Goal: Transaction & Acquisition: Obtain resource

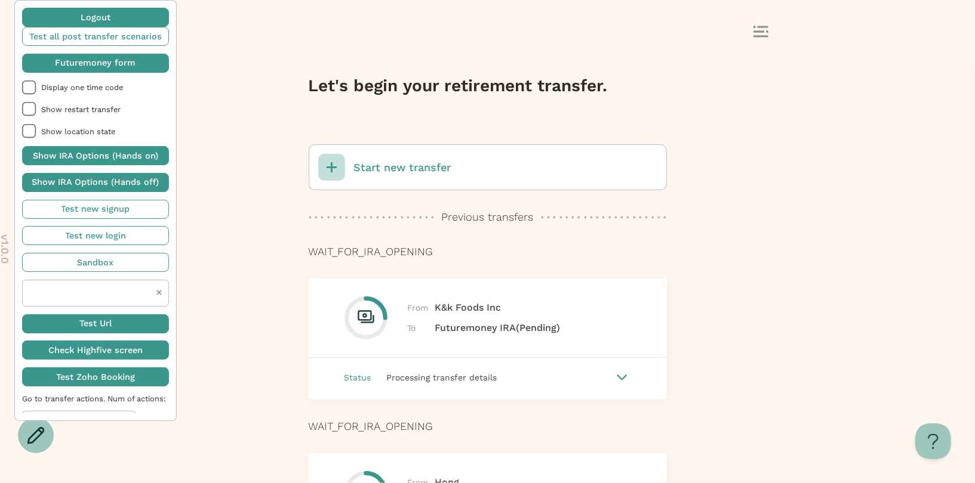
click at [118, 70] on span "button" at bounding box center [95, 63] width 147 height 19
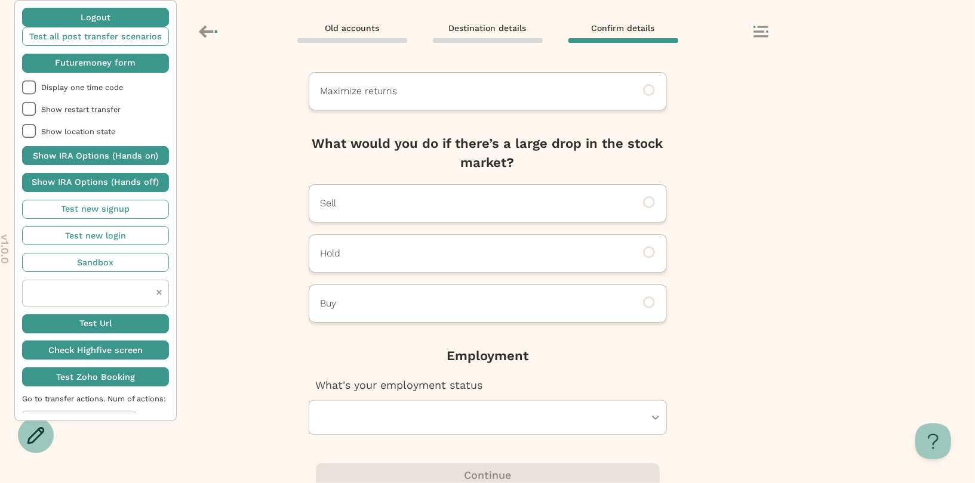
scroll to position [196, 0]
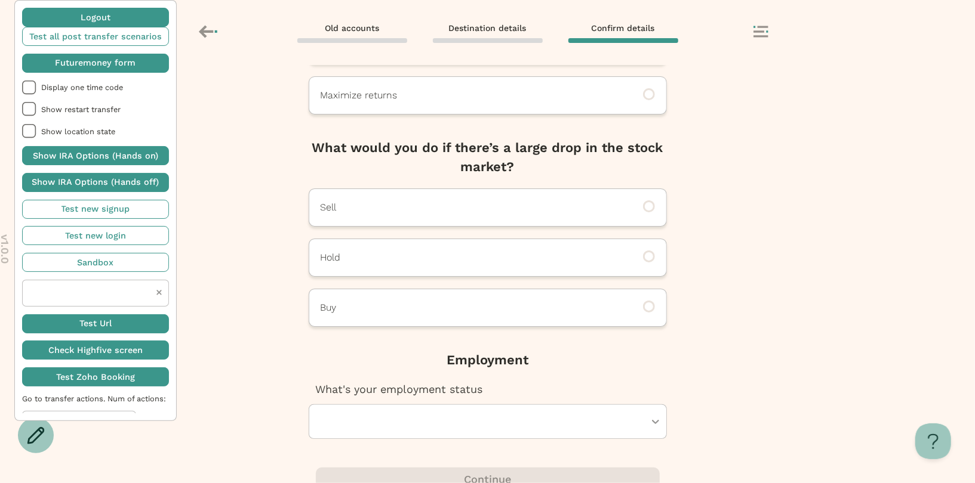
click at [516, 426] on div at bounding box center [482, 421] width 326 height 33
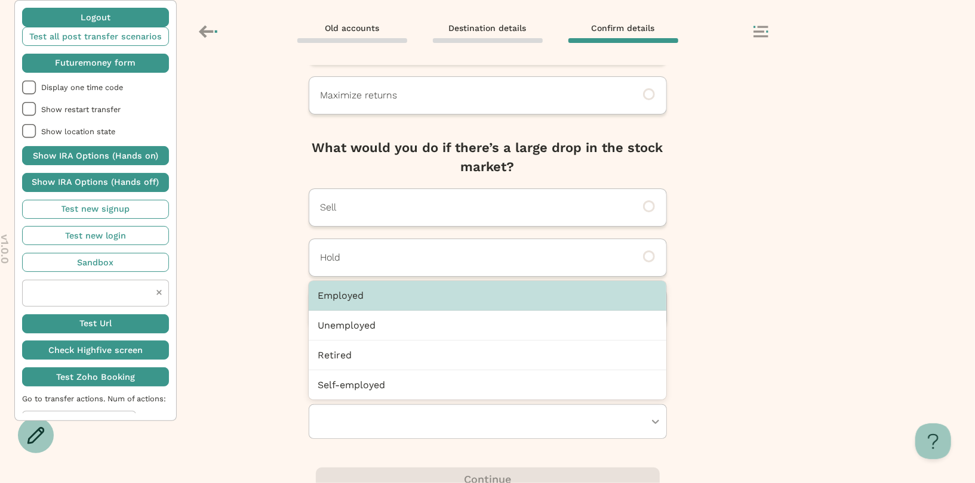
click at [479, 301] on div "Employed" at bounding box center [488, 296] width 358 height 30
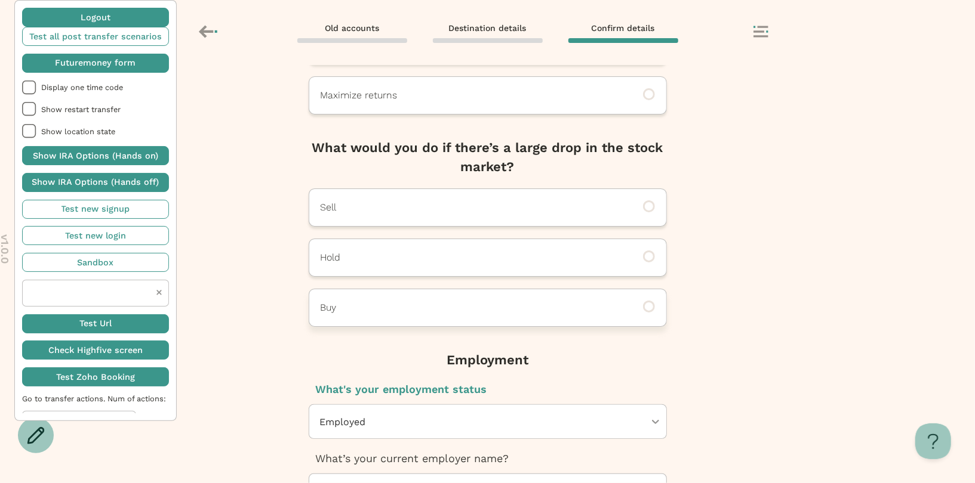
scroll to position [427, 0]
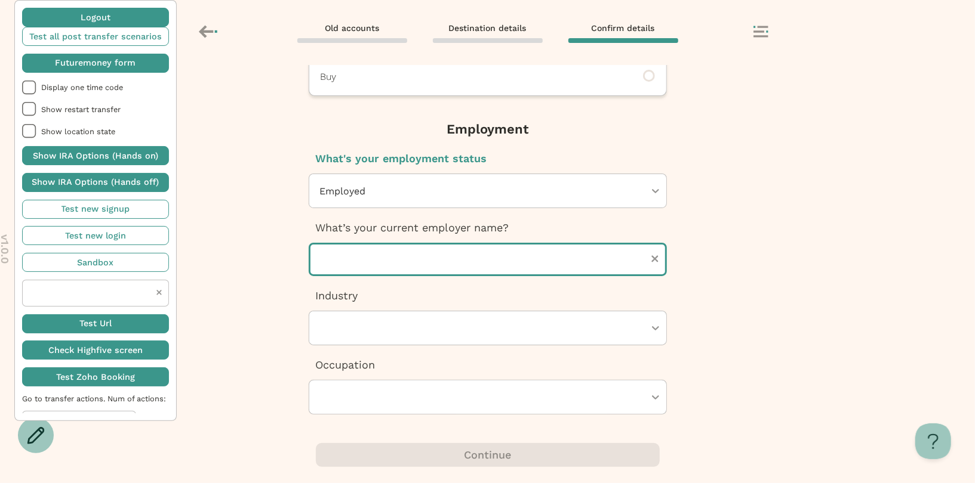
click at [473, 247] on input "text" at bounding box center [488, 259] width 358 height 33
type input "********"
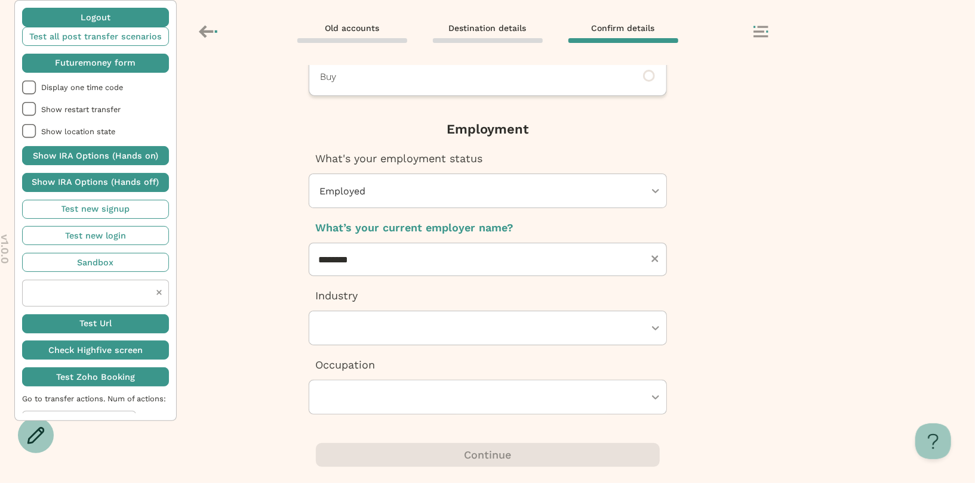
click at [411, 344] on div at bounding box center [488, 328] width 358 height 35
click at [411, 337] on div at bounding box center [482, 328] width 326 height 33
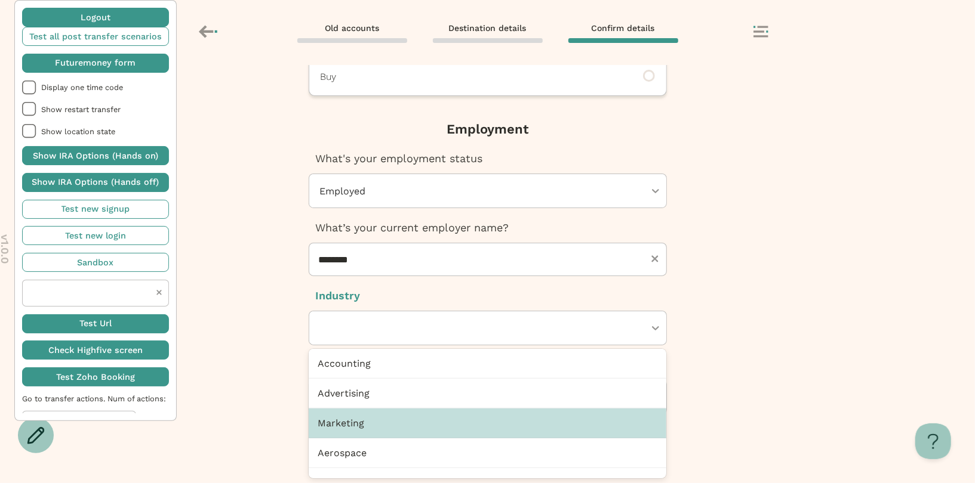
click at [393, 415] on div "Marketing" at bounding box center [488, 424] width 358 height 30
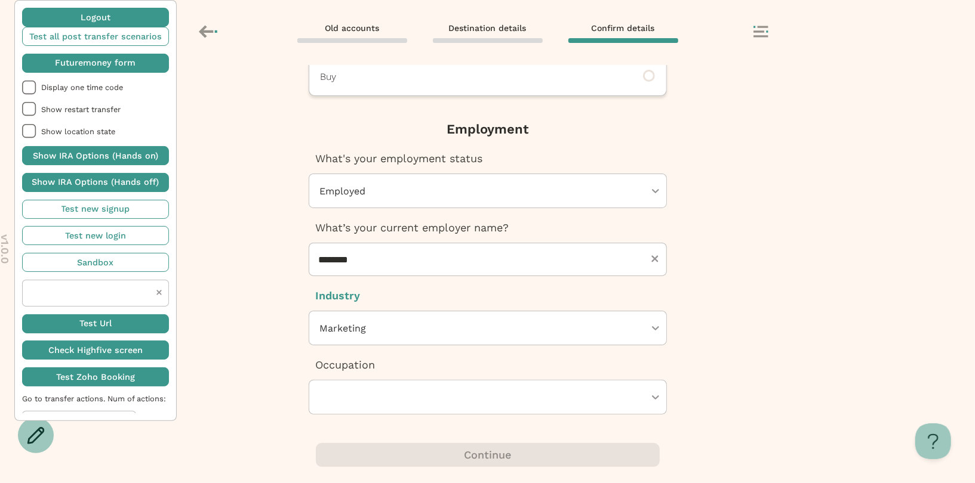
click at [393, 403] on div at bounding box center [482, 397] width 326 height 33
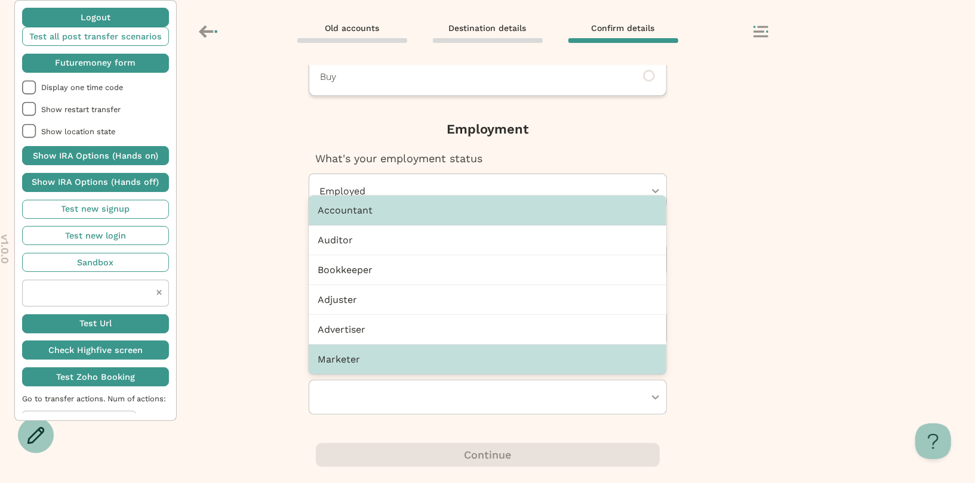
scroll to position [7, 0]
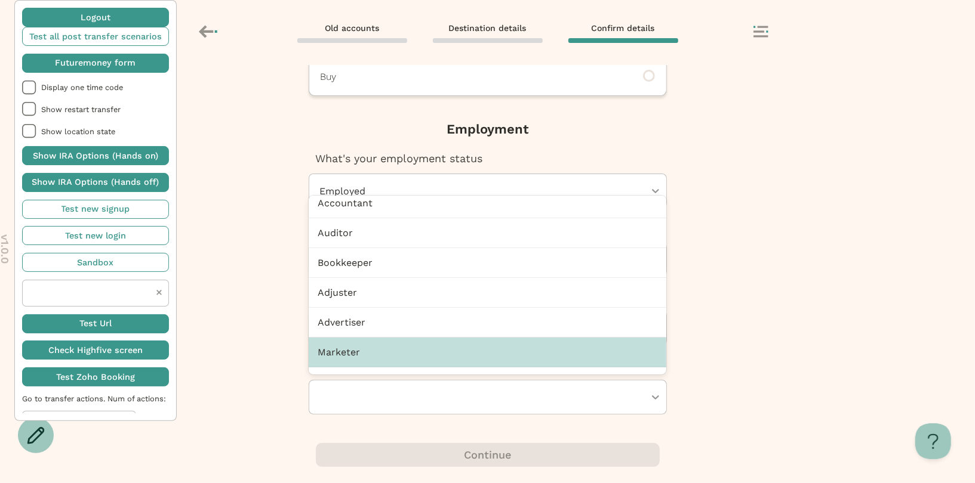
click at [392, 352] on div "Marketer" at bounding box center [488, 353] width 358 height 30
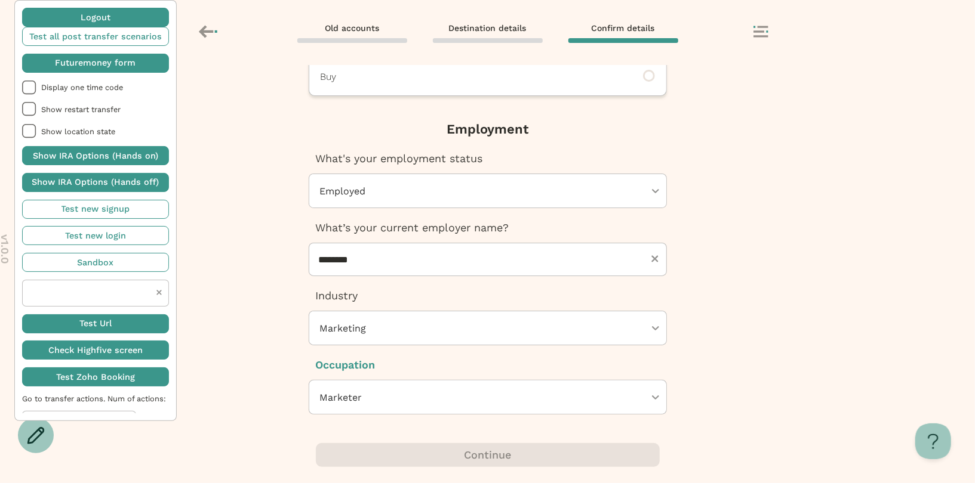
click at [756, 313] on div "Next, Futuremoney requires this additional info to open your IRA How would you …" at bounding box center [487, 274] width 975 height 418
click at [731, 314] on div "Next, Futuremoney requires this additional info to open your IRA How would you …" at bounding box center [487, 274] width 975 height 418
click at [761, 30] on icon at bounding box center [760, 32] width 15 height 12
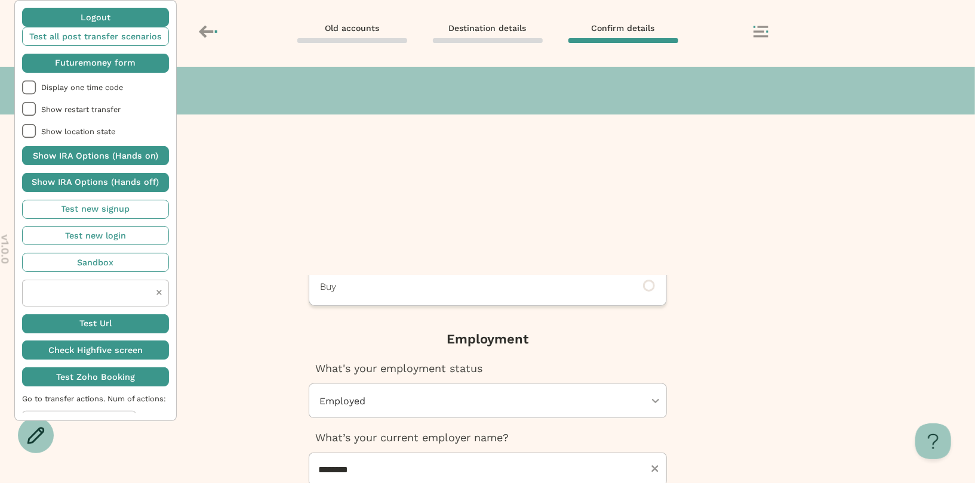
click at [117, 103] on h3 "Home" at bounding box center [89, 91] width 55 height 24
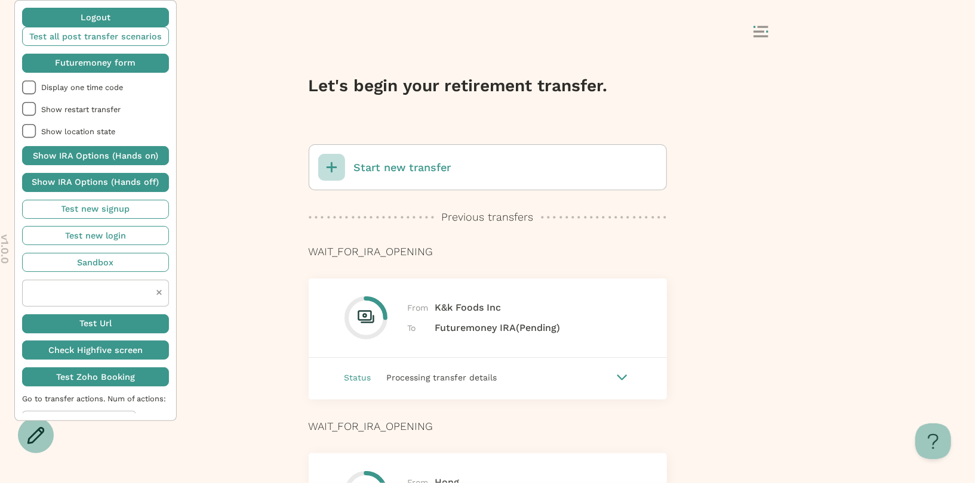
click at [411, 162] on p "Start new transfer" at bounding box center [402, 168] width 97 height 16
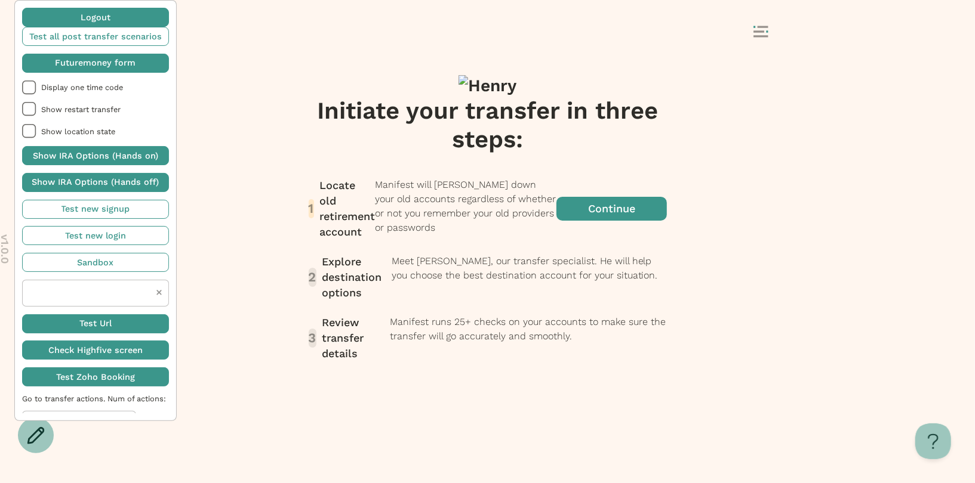
click at [556, 240] on span "button" at bounding box center [611, 209] width 110 height 62
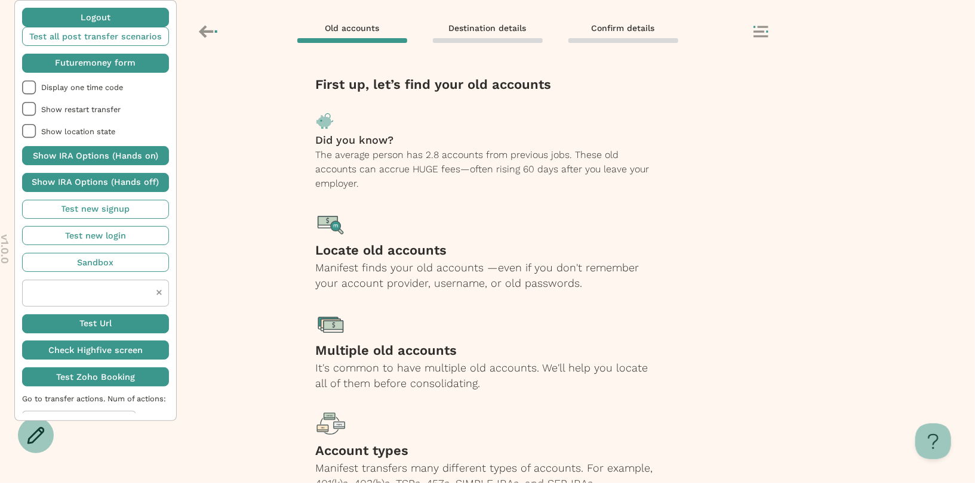
scroll to position [84, 0]
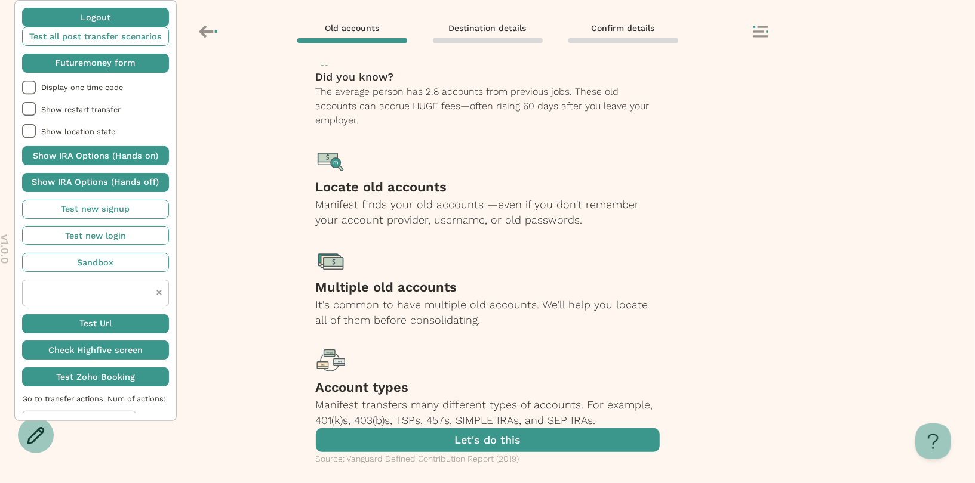
click at [433, 433] on span "button" at bounding box center [488, 441] width 344 height 24
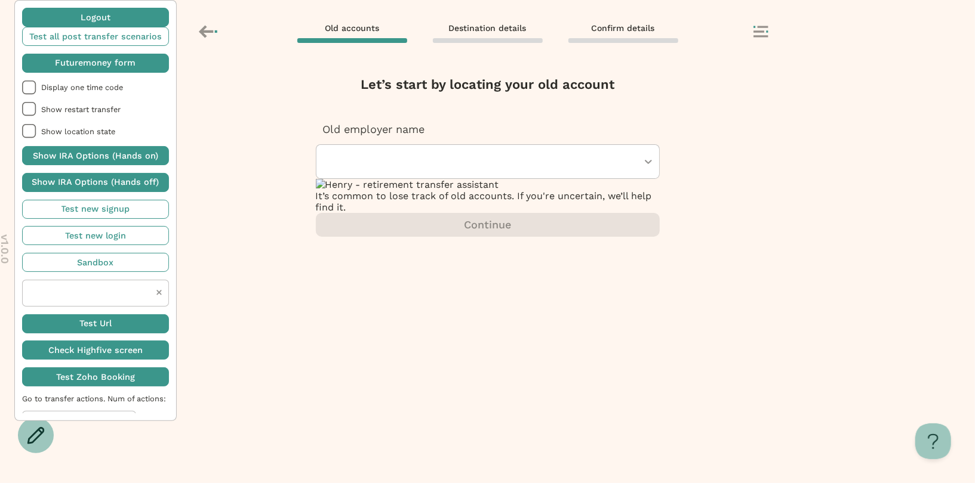
click at [406, 157] on div at bounding box center [477, 161] width 302 height 33
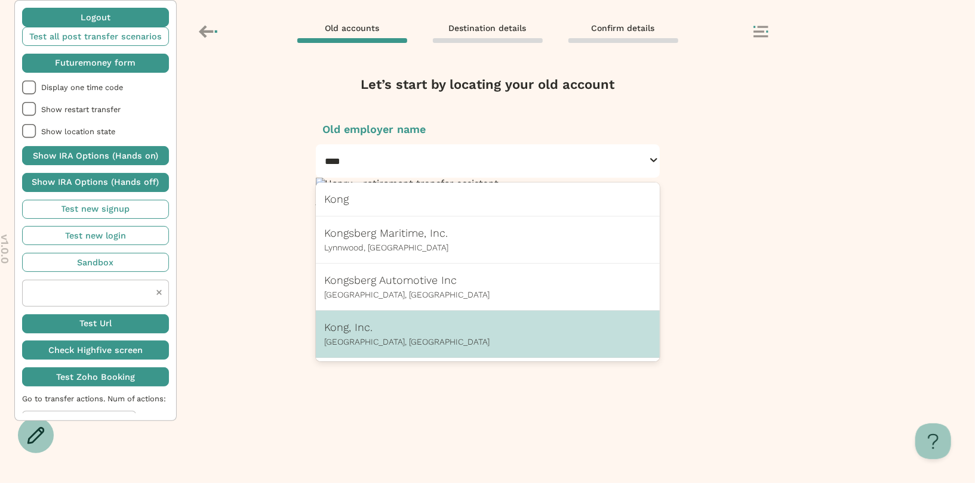
click at [365, 328] on div "Kong, Inc. San Francisco, CA" at bounding box center [488, 334] width 326 height 29
type input "****"
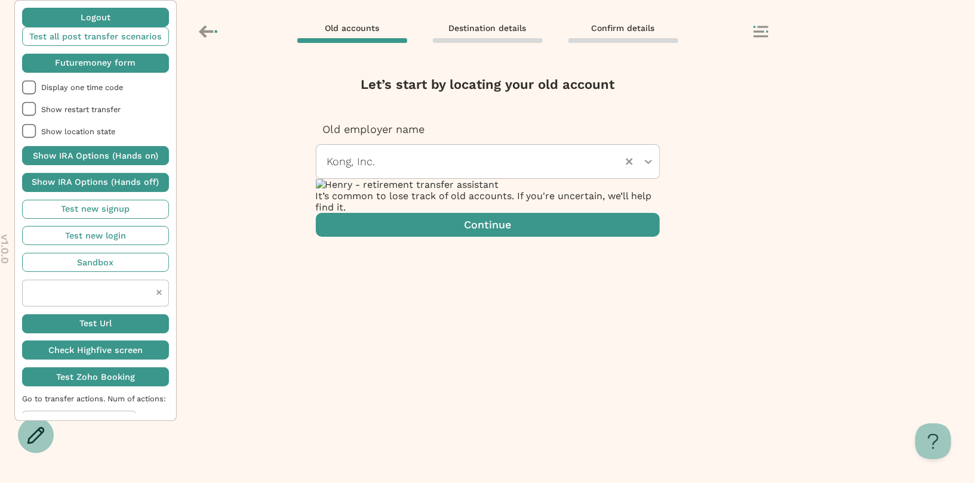
click at [438, 237] on span "button" at bounding box center [488, 225] width 344 height 24
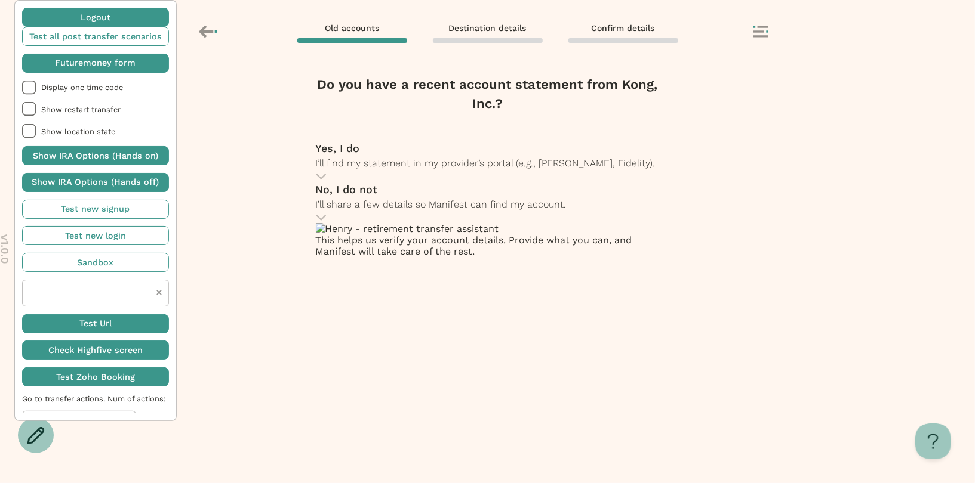
click at [423, 210] on span "I’ll share a few details so Manifest can find my account." at bounding box center [441, 204] width 251 height 11
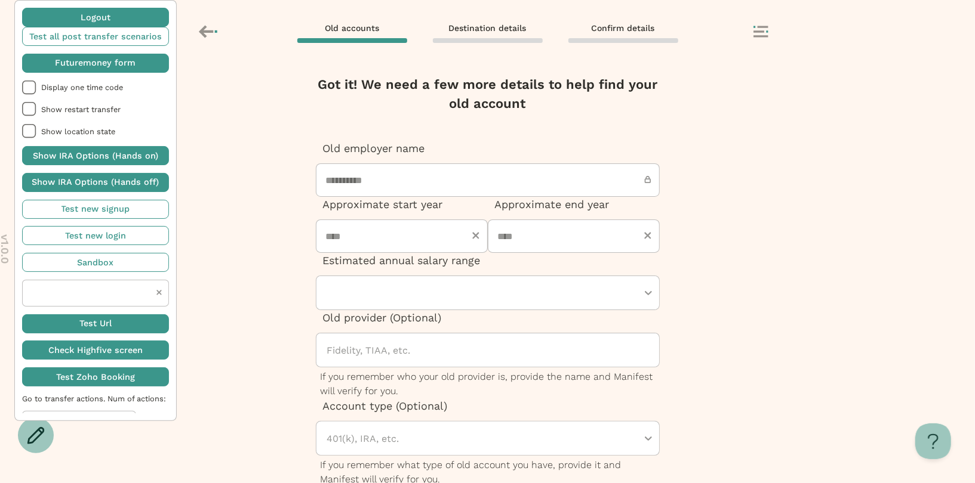
click at [424, 177] on input "**********" at bounding box center [488, 180] width 344 height 33
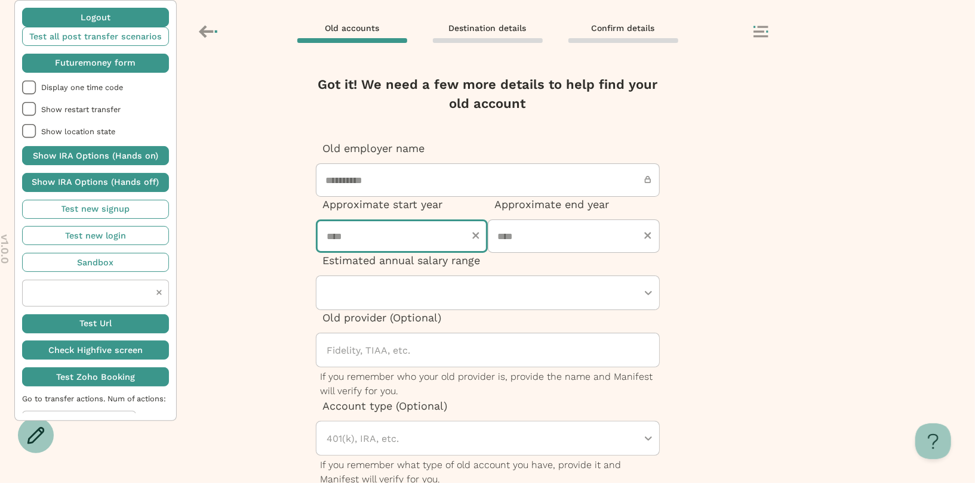
click at [373, 253] on input "number" at bounding box center [402, 236] width 172 height 33
type input "****"
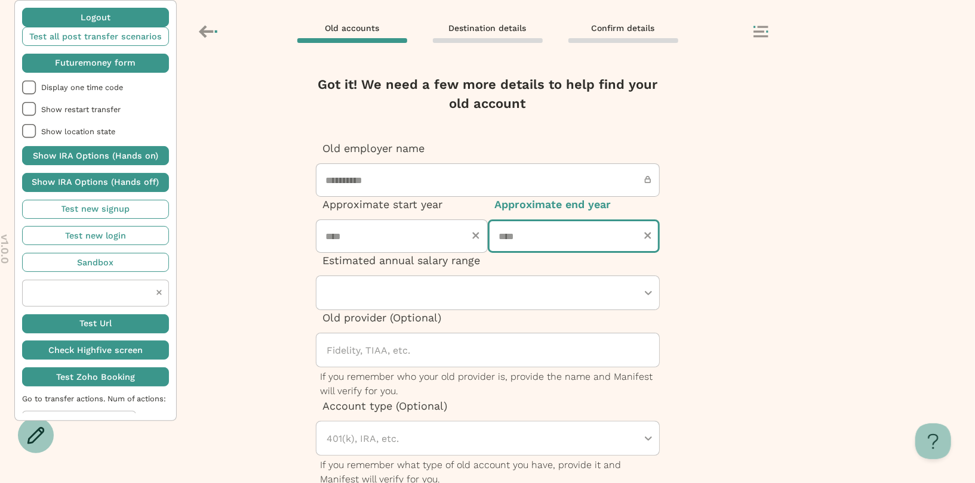
type input "****"
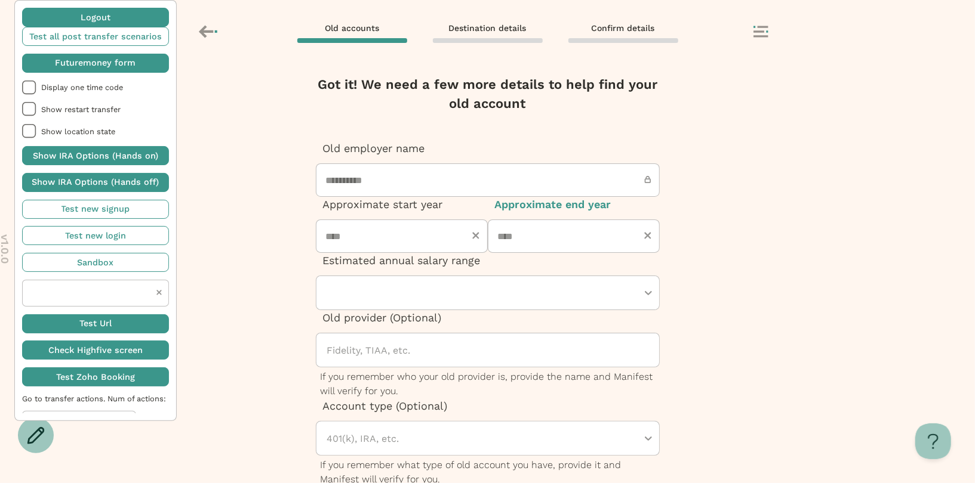
click at [392, 310] on div at bounding box center [482, 292] width 312 height 33
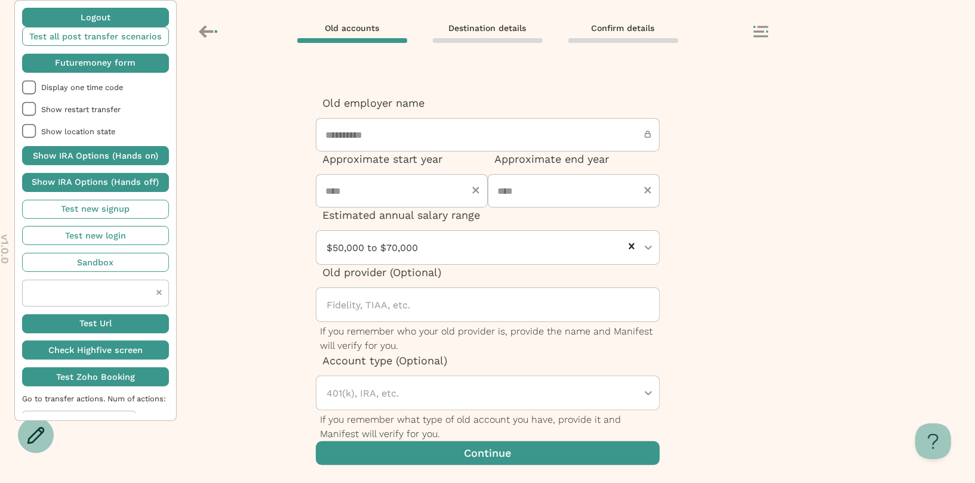
scroll to position [133, 0]
click at [403, 458] on span "button" at bounding box center [488, 454] width 344 height 24
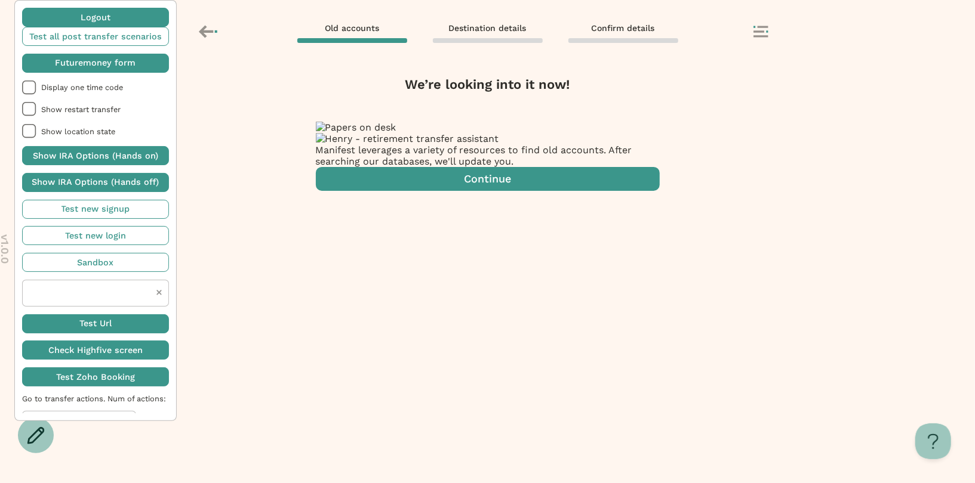
click at [445, 209] on div "Manifest leverages a variety of resources to find old accounts. After searching…" at bounding box center [488, 171] width 344 height 76
click at [445, 191] on span "button" at bounding box center [488, 179] width 344 height 24
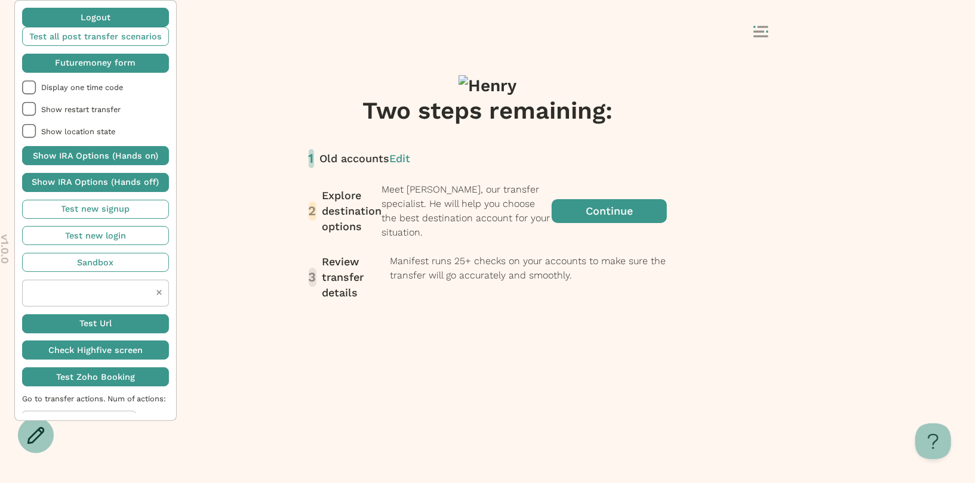
click at [552, 240] on span "button" at bounding box center [609, 211] width 115 height 57
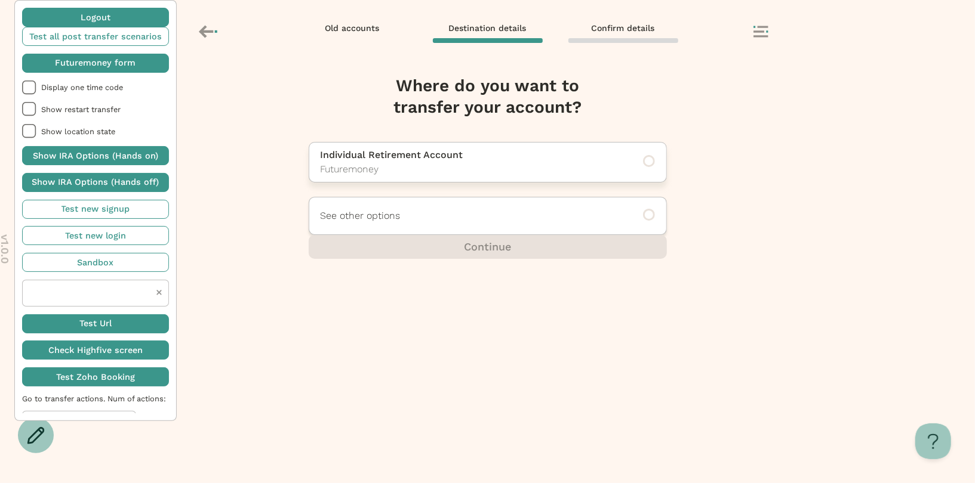
click at [438, 169] on p "Futuremoney" at bounding box center [471, 169] width 301 height 14
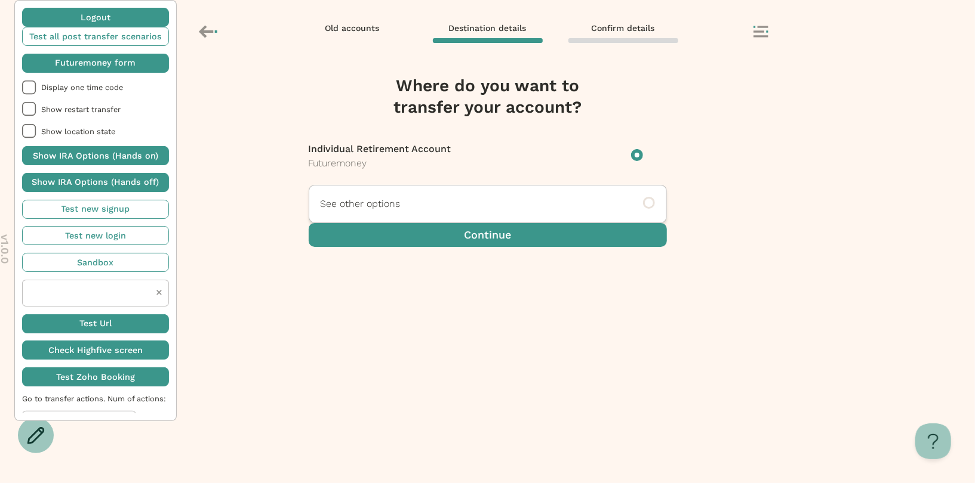
click at [432, 247] on span "button" at bounding box center [488, 235] width 358 height 24
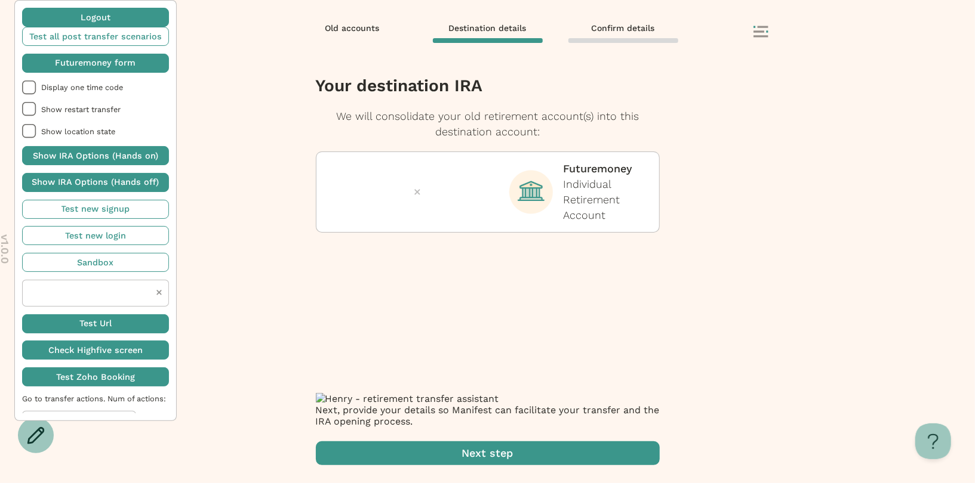
click at [432, 449] on span "button" at bounding box center [488, 454] width 344 height 24
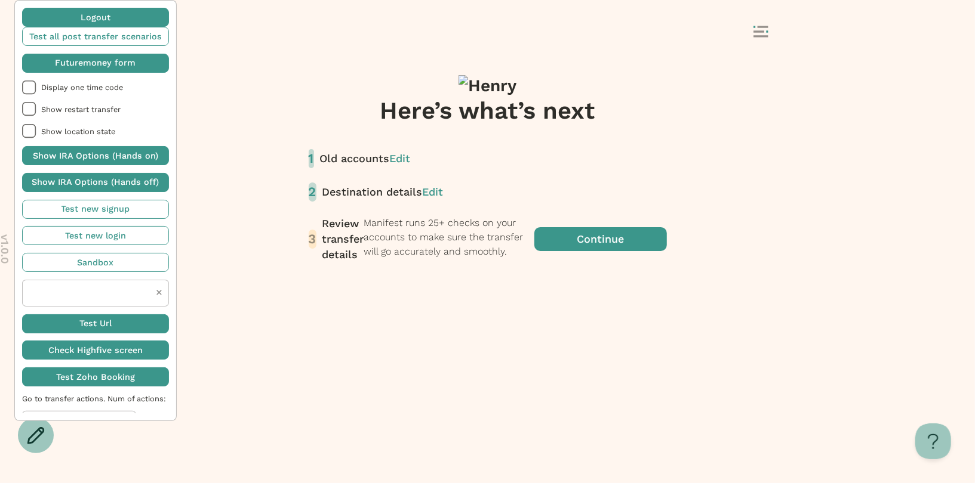
click at [534, 263] on span "button" at bounding box center [600, 239] width 133 height 47
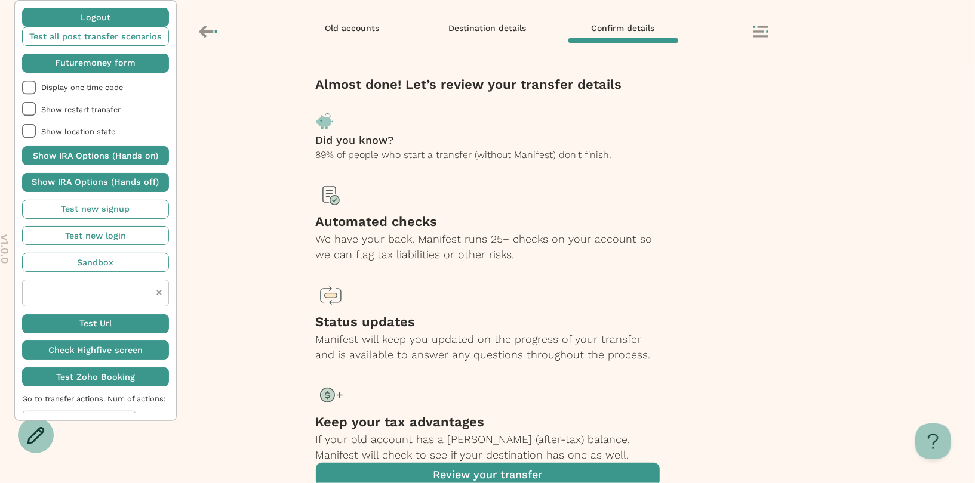
scroll to position [67, 0]
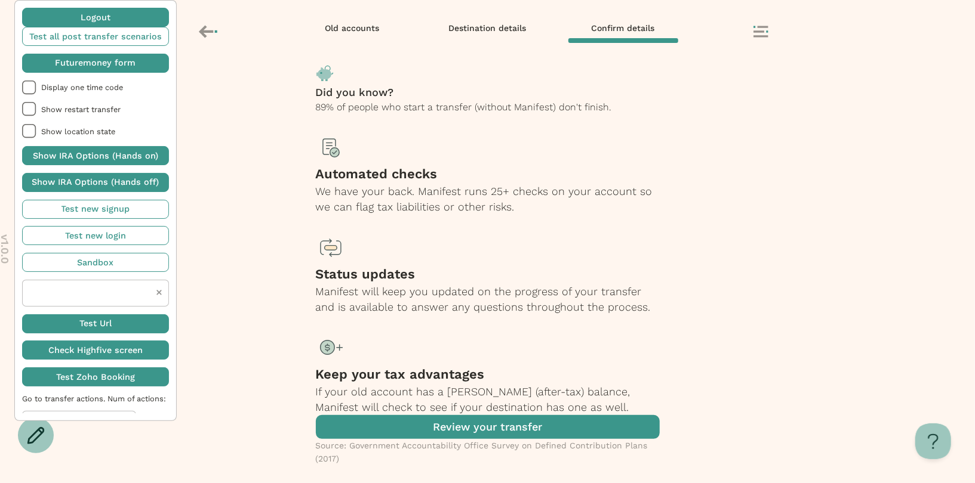
click at [444, 417] on span "button" at bounding box center [488, 427] width 344 height 24
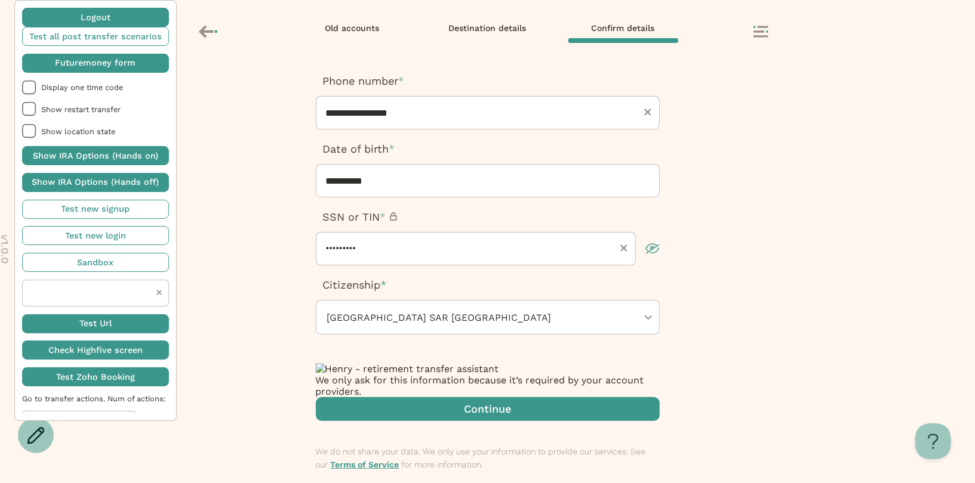
click at [441, 421] on span "button" at bounding box center [488, 410] width 344 height 24
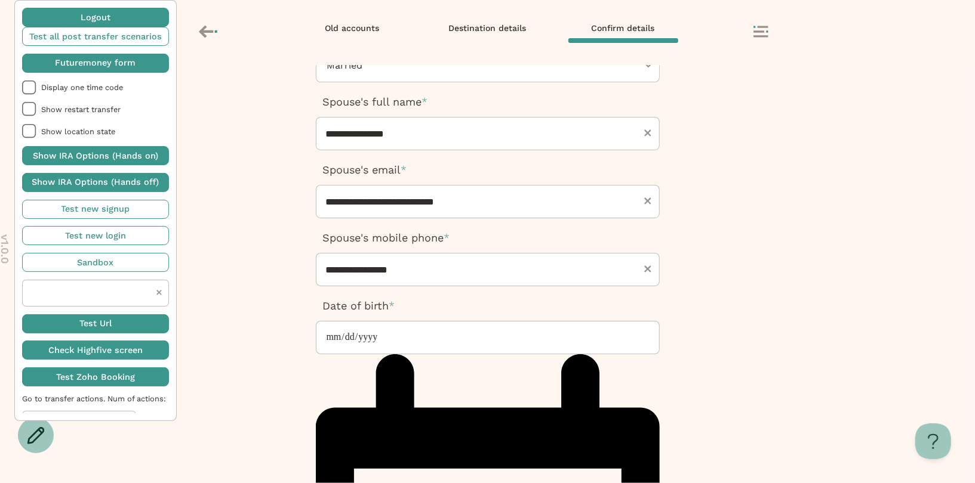
scroll to position [98, 0]
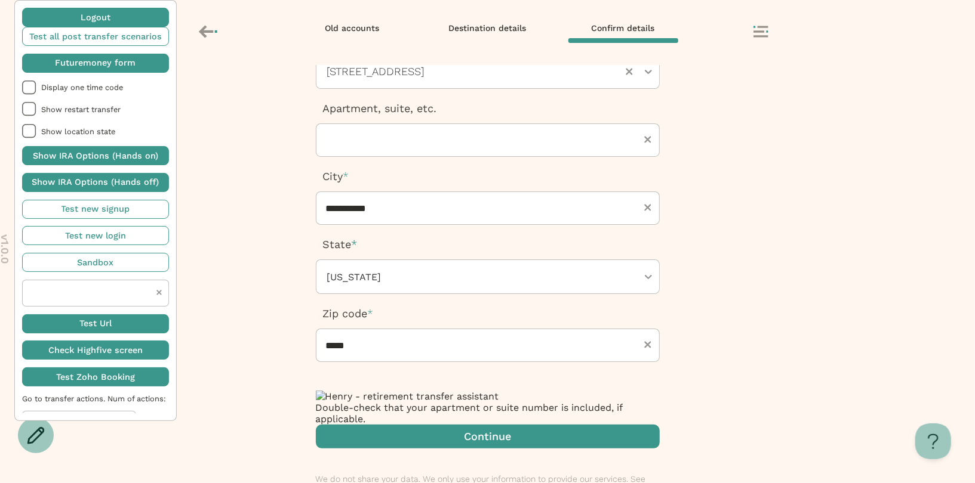
scroll to position [166, 0]
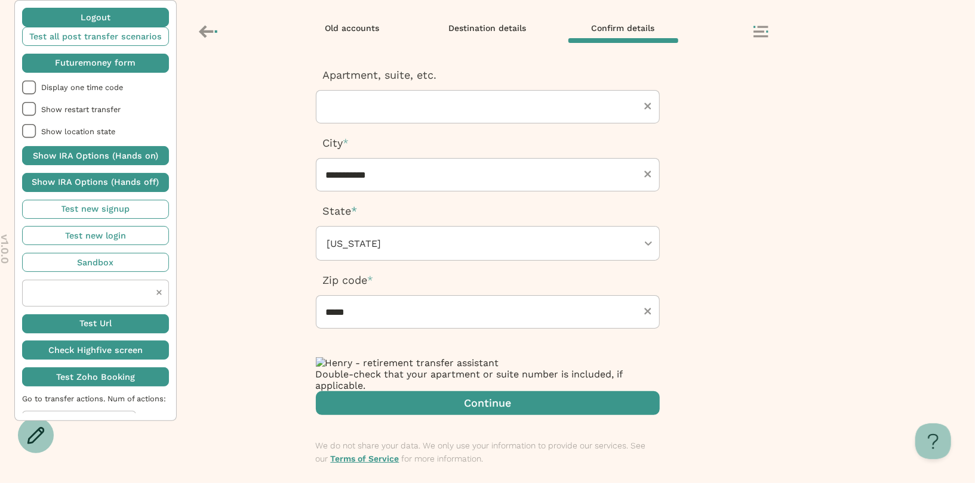
click at [411, 392] on span "button" at bounding box center [488, 404] width 344 height 24
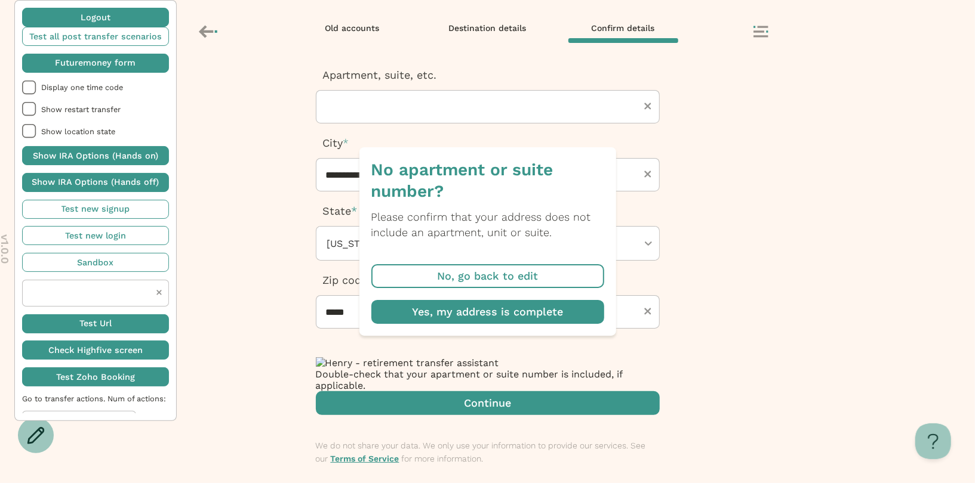
click at [433, 316] on span "button" at bounding box center [487, 312] width 233 height 24
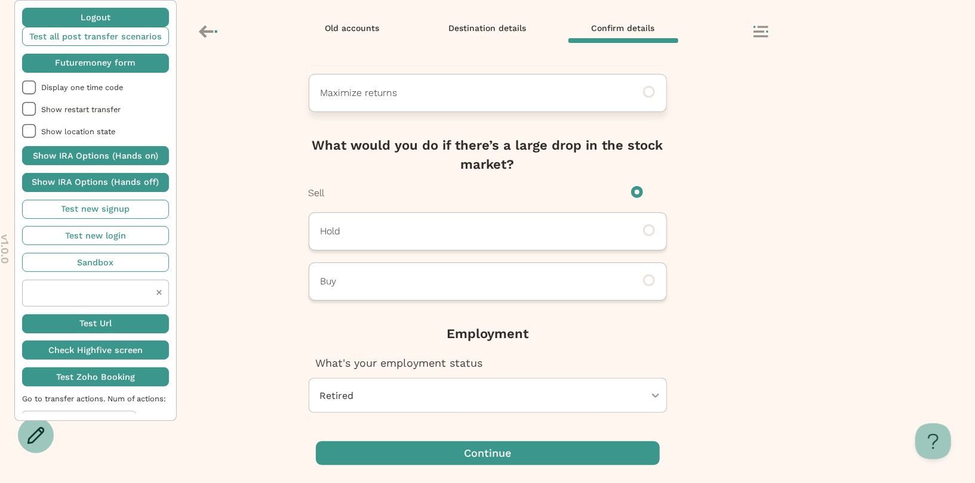
scroll to position [221, 0]
click at [420, 409] on div at bounding box center [482, 395] width 326 height 33
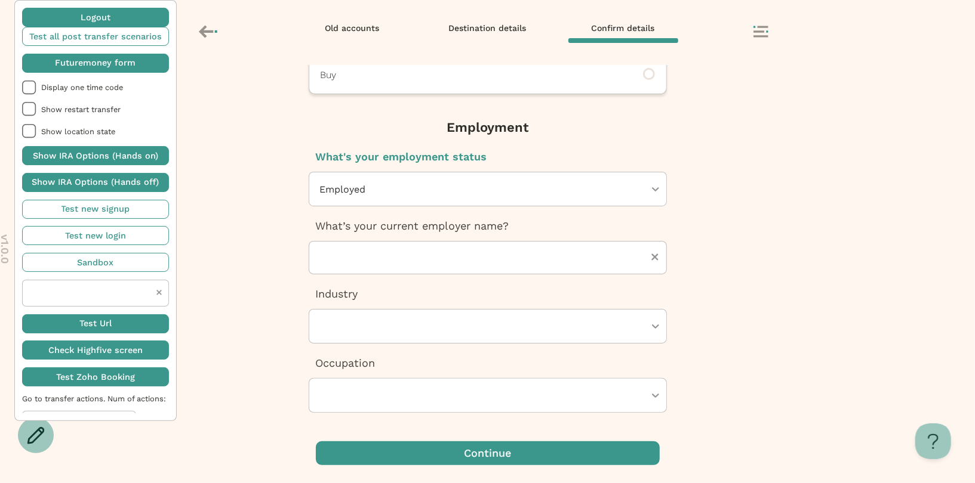
scroll to position [407, 0]
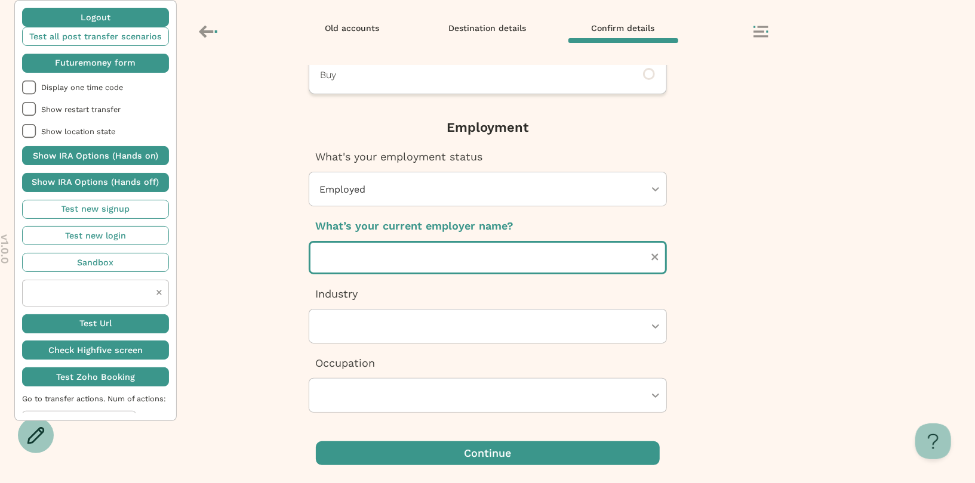
click at [423, 275] on input "text" at bounding box center [488, 257] width 358 height 33
type input "********"
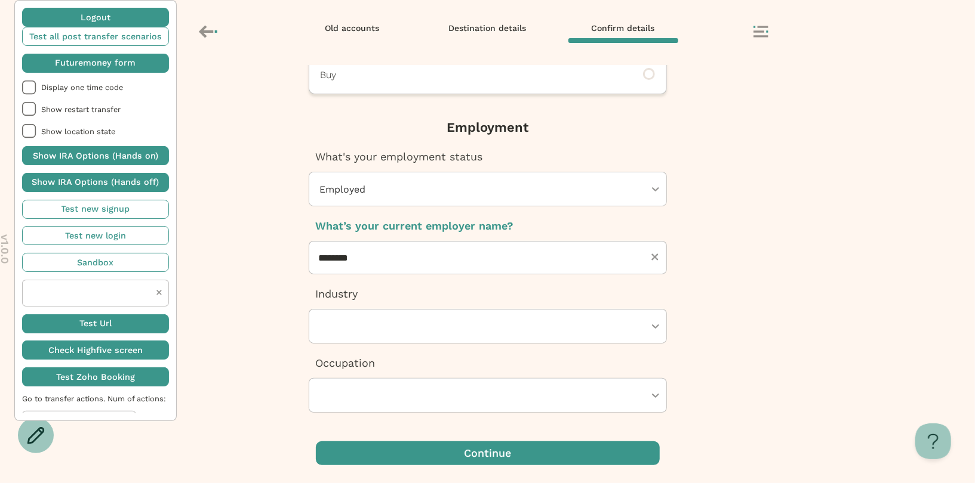
click at [394, 343] on div at bounding box center [482, 326] width 326 height 33
type input "***"
click at [358, 412] on div at bounding box center [482, 395] width 326 height 33
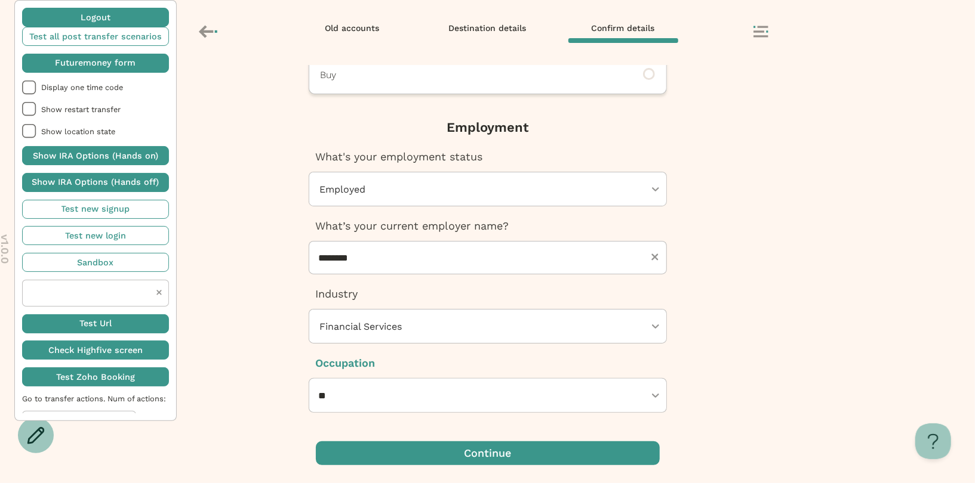
type input "*"
click at [359, 35] on div "Unemployed" at bounding box center [487, 19] width 975 height 29
click at [731, 352] on div "Next, Futuremoney requires this additional info to open your IRA How would you …" at bounding box center [487, 274] width 975 height 418
click at [528, 412] on div at bounding box center [482, 395] width 326 height 33
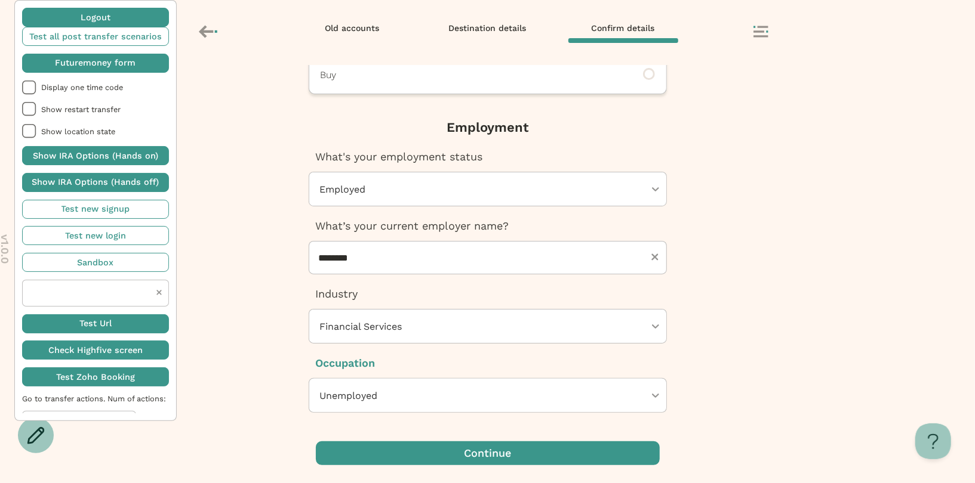
scroll to position [2556, 0]
click at [773, 363] on div "Next, Futuremoney requires this additional info to open your IRA How would you …" at bounding box center [487, 274] width 975 height 418
click at [555, 458] on span "button" at bounding box center [488, 454] width 344 height 24
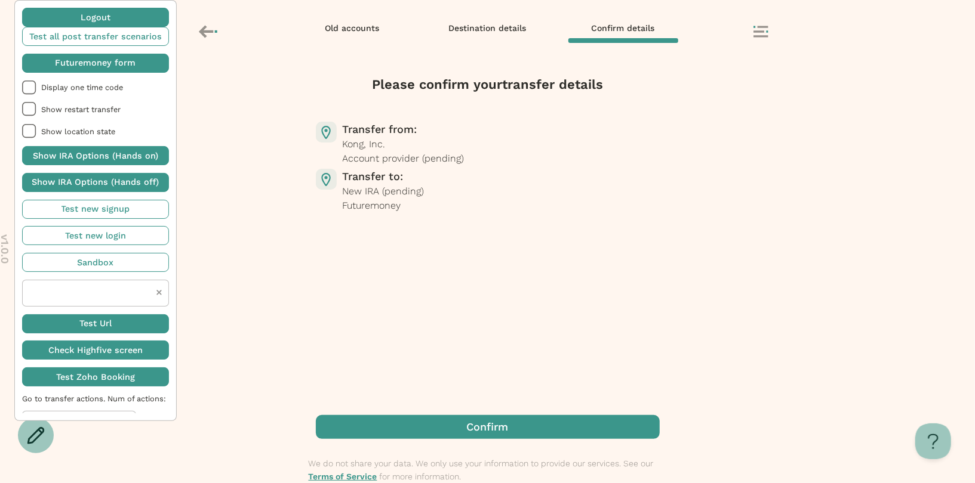
click at [473, 415] on span "button" at bounding box center [488, 427] width 344 height 24
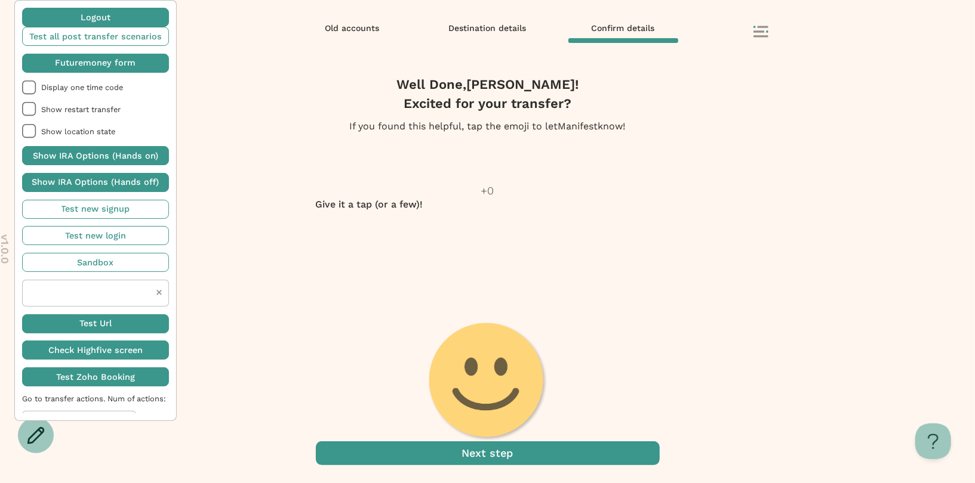
click at [107, 64] on span "button" at bounding box center [95, 63] width 147 height 19
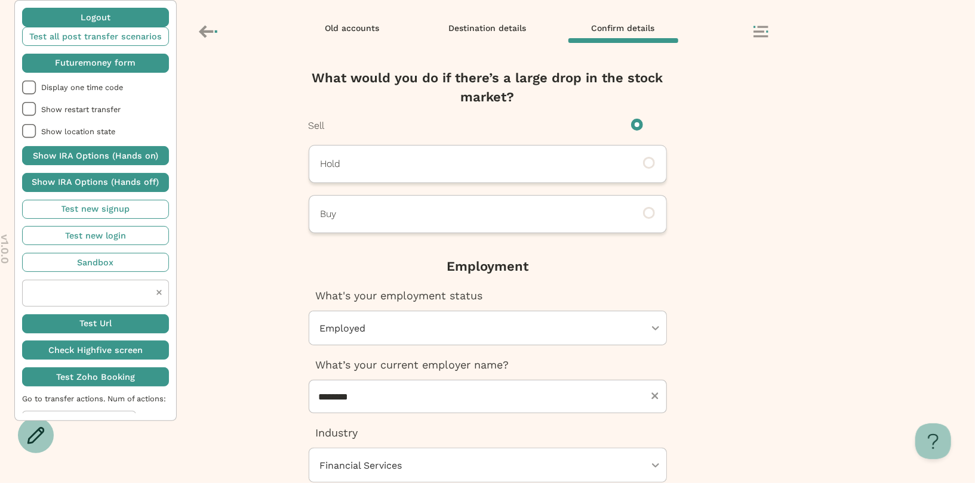
scroll to position [427, 0]
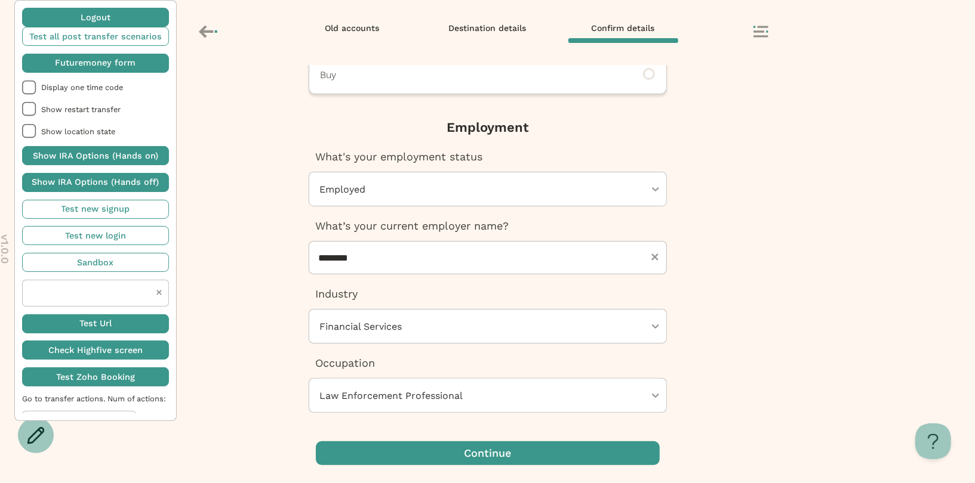
click at [520, 187] on div at bounding box center [482, 189] width 326 height 33
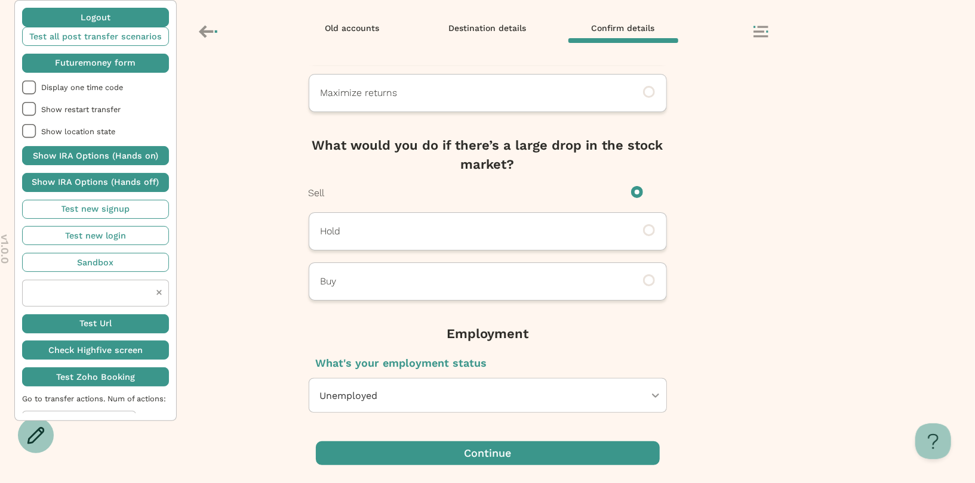
scroll to position [221, 0]
click at [744, 299] on div "Next, Futuremoney requires this additional info to open your IRA How would you …" at bounding box center [487, 274] width 975 height 418
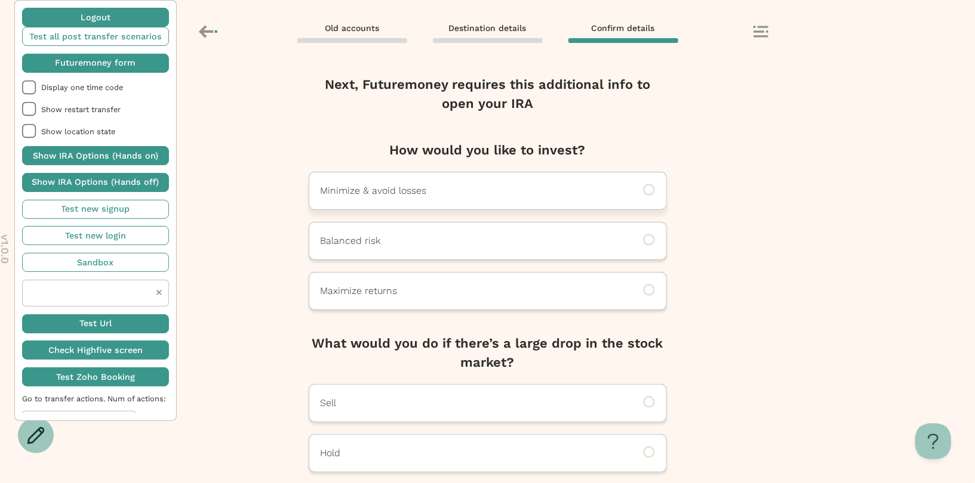
click at [508, 186] on p "Minimize & avoid losses" at bounding box center [471, 191] width 301 height 14
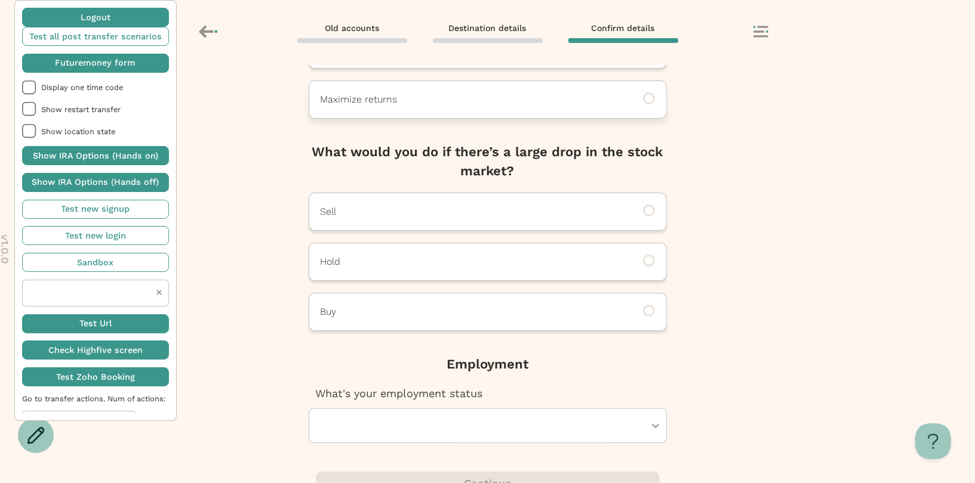
scroll to position [221, 0]
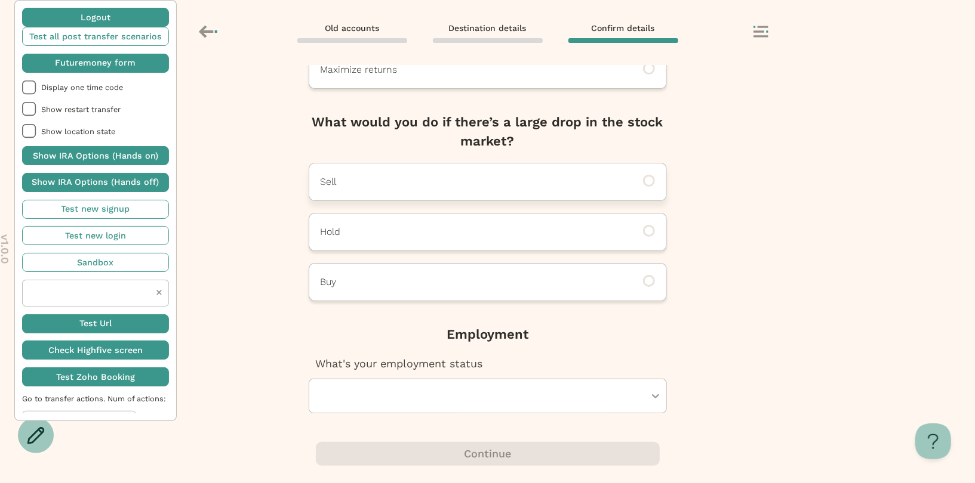
click at [485, 176] on p "Sell" at bounding box center [471, 182] width 301 height 14
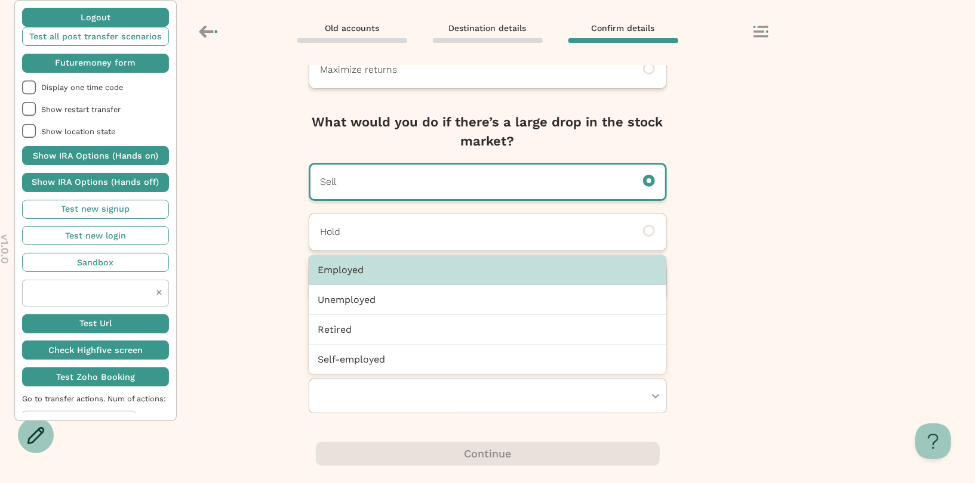
click at [442, 382] on div at bounding box center [482, 396] width 326 height 33
click at [424, 274] on div "Employed" at bounding box center [488, 270] width 358 height 30
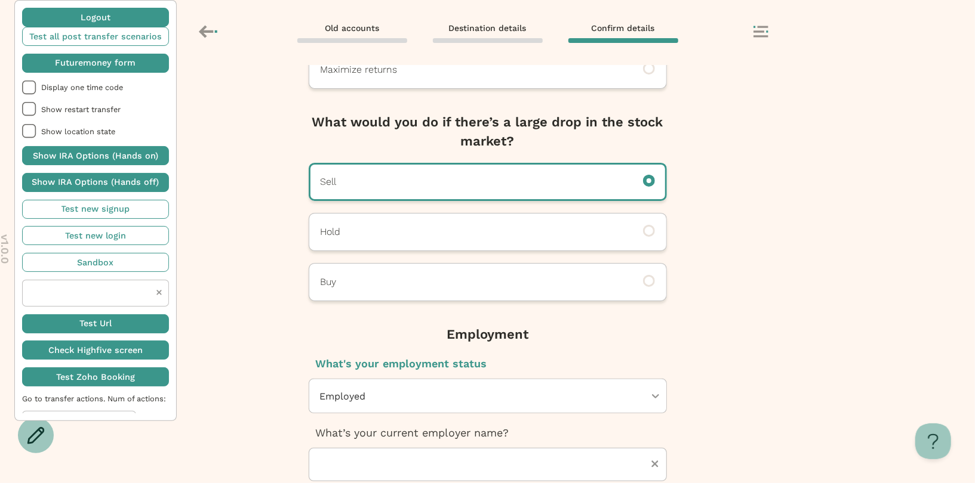
scroll to position [427, 0]
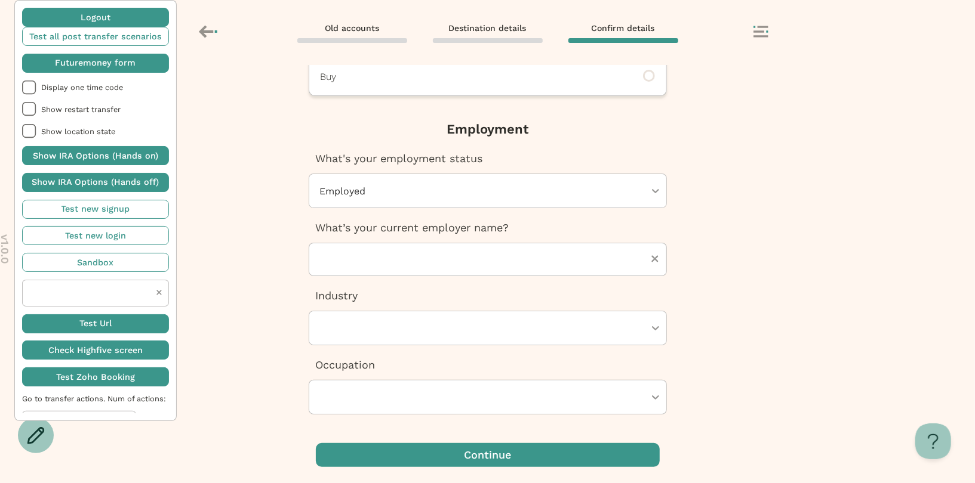
click at [694, 251] on div "Next, Futuremoney requires this additional info to open your IRA How would you …" at bounding box center [487, 274] width 975 height 418
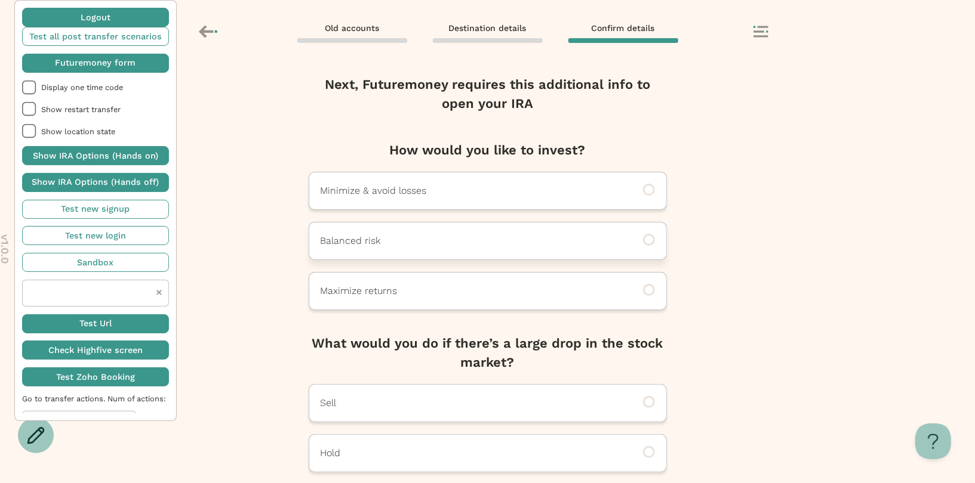
click at [578, 235] on p "Balanced risk" at bounding box center [471, 241] width 301 height 14
